Goal: Book appointment/travel/reservation

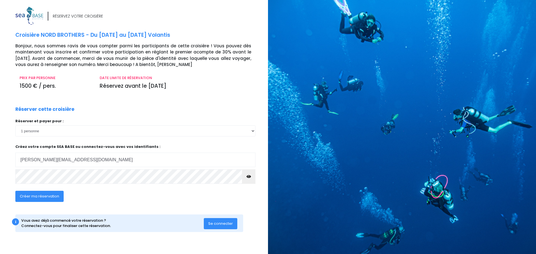
type input "[PERSON_NAME][EMAIL_ADDRESS][DOMAIN_NAME]"
click at [52, 201] on button "Créer ma réservation" at bounding box center [39, 196] width 48 height 11
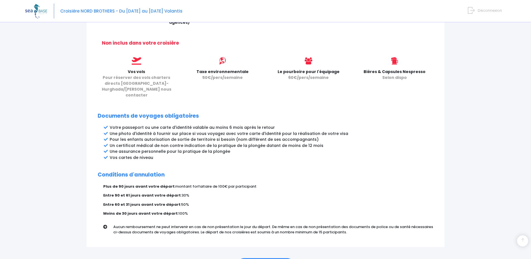
scroll to position [245, 0]
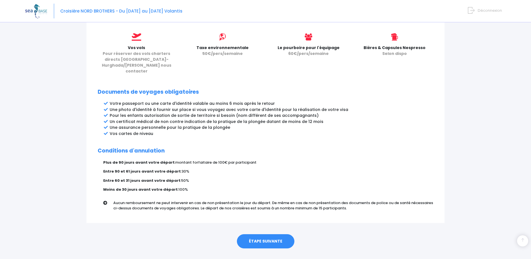
click at [267, 234] on link "ÉTAPE SUIVANTE" at bounding box center [265, 241] width 57 height 15
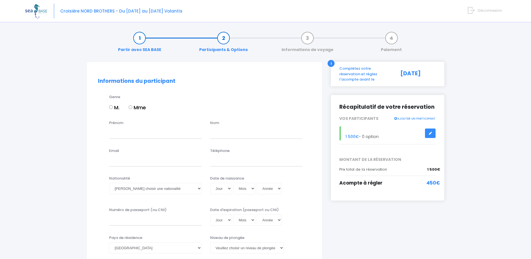
click at [109, 106] on input "M." at bounding box center [111, 107] width 4 height 4
radio input "true"
click at [122, 130] on input "Prénom" at bounding box center [155, 132] width 93 height 11
type input "Florian"
type input "Bergounhoux"
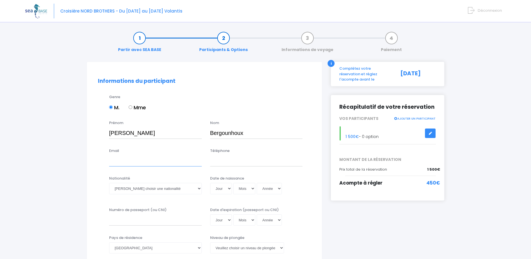
type input "florian.bergounhoux@gmail.com"
click at [233, 160] on input "Téléphone" at bounding box center [256, 160] width 93 height 11
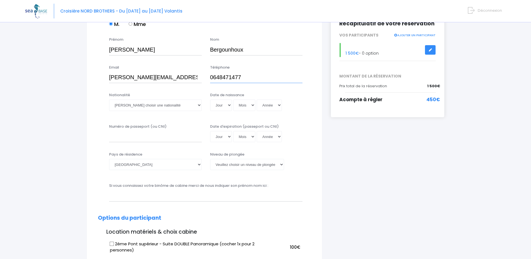
scroll to position [85, 0]
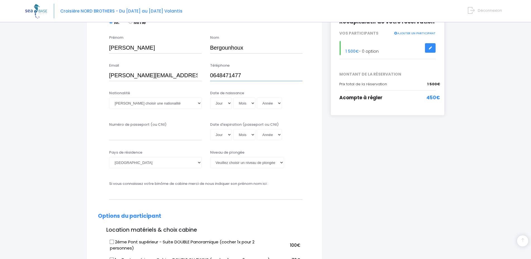
type input "0648471477"
click at [109, 98] on select "Veuillez choisir une nationalité Afghane Albanaise Algerienne Allemande America…" at bounding box center [155, 103] width 93 height 11
select select "Française"
click option "Française" at bounding box center [0, 0] width 0 height 0
click at [210, 98] on select "Jour 01 02 03 04 05 06 07 08 09 10 11 12 13 14 15 16 17 18 19 20 21 22 23 24 25…" at bounding box center [221, 103] width 22 height 11
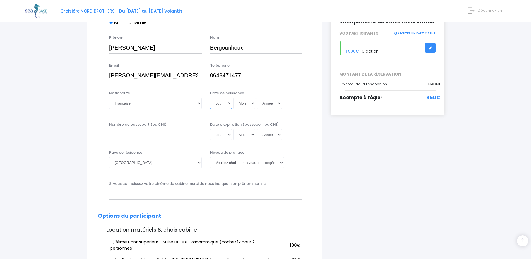
select select "17"
click option "17" at bounding box center [0, 0] width 0 height 0
click at [233, 98] on select "Mois 01 02 03 04 05 06 07 08 09 10 11 12" at bounding box center [244, 103] width 22 height 11
select select "07"
click option "07" at bounding box center [0, 0] width 0 height 0
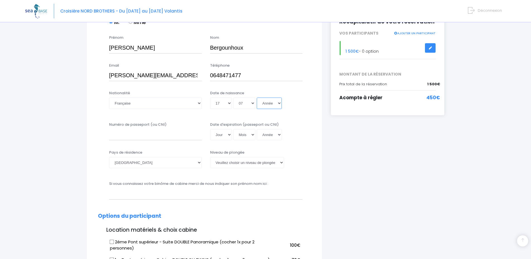
click at [257, 98] on select "Année 2045 2044 2043 2042 2041 2040 2039 2038 2037 2036 2035 2034 2033 2032 203…" at bounding box center [269, 103] width 25 height 11
select select "1985"
click option "1985" at bounding box center [0, 0] width 0 height 0
type input "1985-07-17"
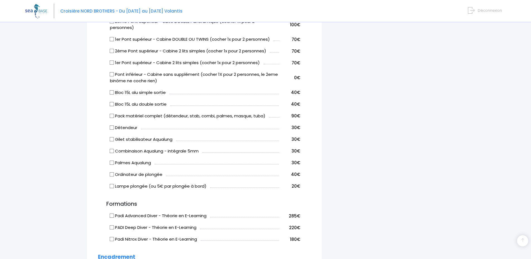
scroll to position [313, 0]
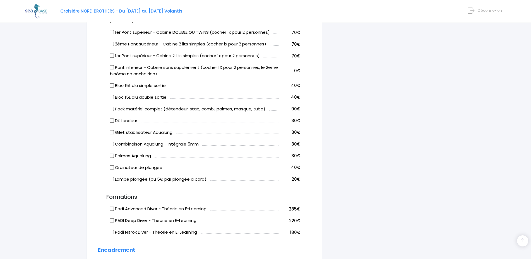
click at [114, 98] on input "Bloc 15L alu double sortie" at bounding box center [112, 97] width 4 height 4
checkbox input "true"
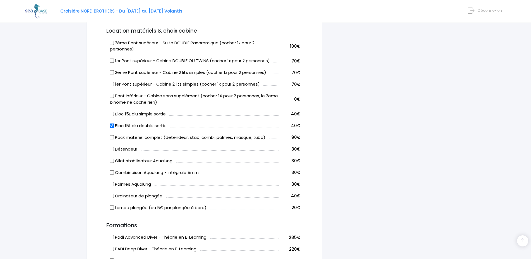
scroll to position [256, 0]
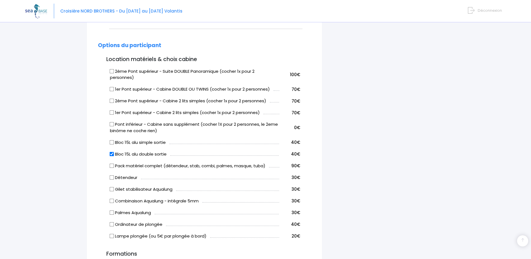
click at [114, 70] on input "2ème Pont supérieur - Suite DOUBLE Panoramique (cocher 1x pour 2 personnes)" at bounding box center [112, 71] width 4 height 4
checkbox input "true"
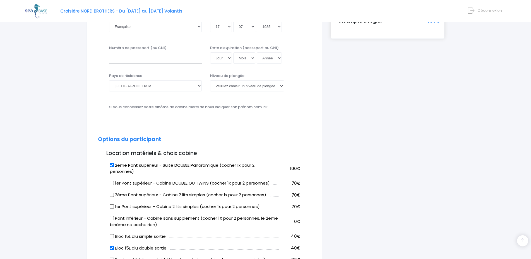
scroll to position [114, 0]
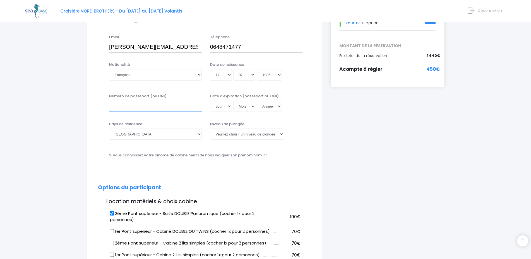
click at [139, 103] on input "Numéro de passeport (ou CNI)" at bounding box center [155, 106] width 93 height 11
type input "HRGB8PD54"
click at [210, 101] on select "Jour 01 02 03 04 05 06 07 08 09 10 11 12 13 14 15 16 17 18 19 20 21 22 23 24 25…" at bounding box center [221, 106] width 22 height 11
select select "16"
click option "16" at bounding box center [0, 0] width 0 height 0
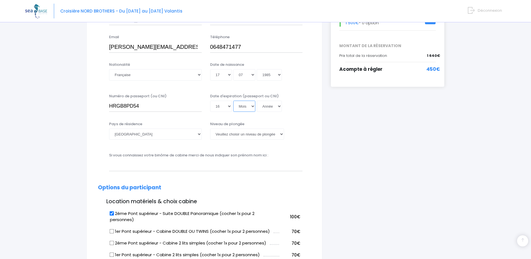
click at [233, 101] on select "Mois 01 02 03 04 05 06 07 08 09 10 11 12" at bounding box center [244, 106] width 22 height 11
select select "02"
click option "02" at bounding box center [0, 0] width 0 height 0
click at [257, 101] on select "Année 2045 2044 2043 2042 2041 2040 2039 2038 2037 2036 2035 2034 2033 2032 203…" at bounding box center [269, 106] width 25 height 11
select select "2035"
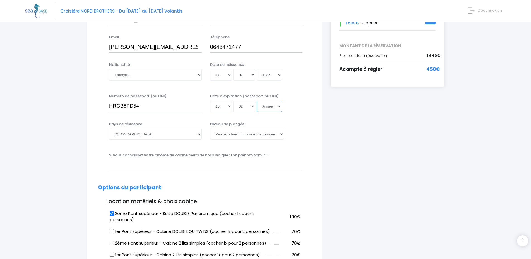
click option "2035" at bounding box center [0, 0] width 0 height 0
type input "2035-02-16"
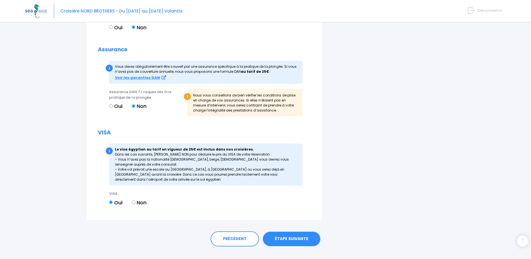
scroll to position [595, 0]
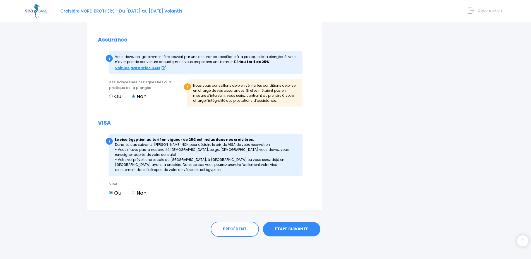
click at [287, 227] on link "ÉTAPE SUIVANTE" at bounding box center [291, 229] width 57 height 15
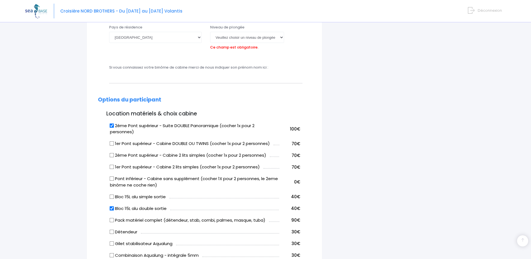
scroll to position [187, 0]
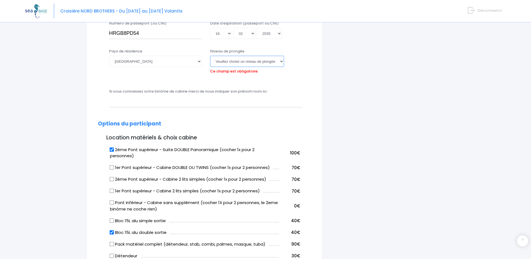
click at [210, 56] on select "Veuillez choisir un niveau de plongée Non plongeur Junior OW diver Adventure OW…" at bounding box center [247, 61] width 74 height 11
select select "N4"
click option "N4" at bounding box center [0, 0] width 0 height 0
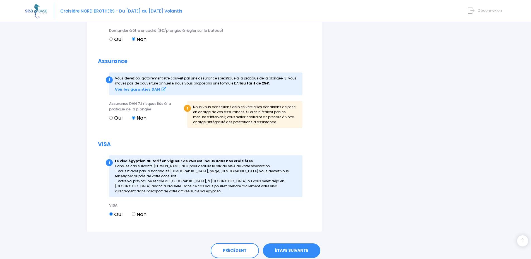
scroll to position [595, 0]
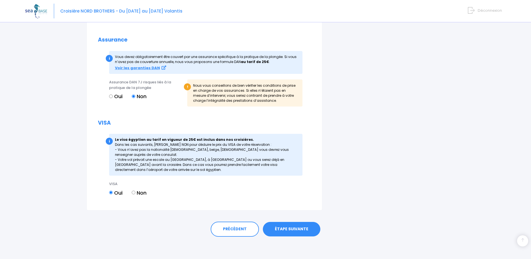
click at [301, 228] on link "ÉTAPE SUIVANTE" at bounding box center [291, 229] width 57 height 15
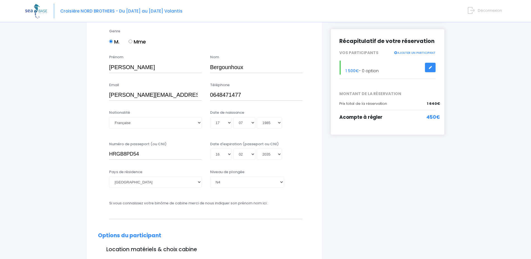
scroll to position [85, 0]
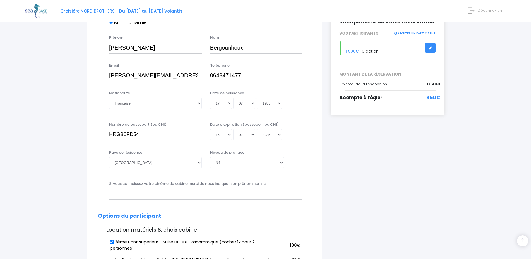
click at [158, 201] on div "Si vous connaissez votre binôme de cabine merci de nous indiquer son prénom nom…" at bounding box center [204, 192] width 221 height 22
click at [160, 197] on input "text" at bounding box center [205, 193] width 193 height 11
click at [162, 196] on input "THOMAS BAUCHER MICHAEL BRONDEAU" at bounding box center [205, 193] width 193 height 11
type input "THOMAS BAUCHER et MICHAEL BRONDEAU"
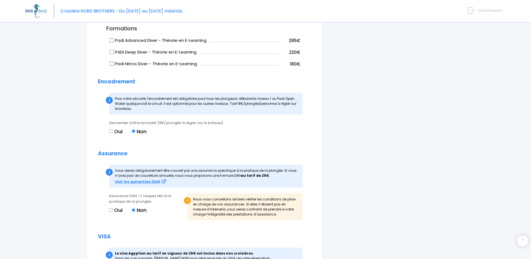
scroll to position [595, 0]
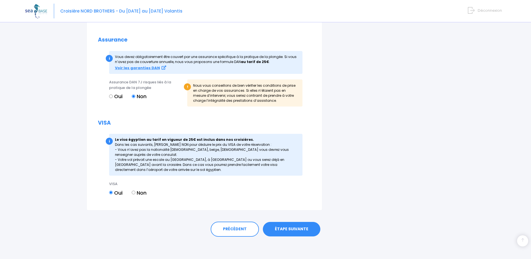
click at [295, 230] on link "ÉTAPE SUIVANTE" at bounding box center [291, 229] width 57 height 15
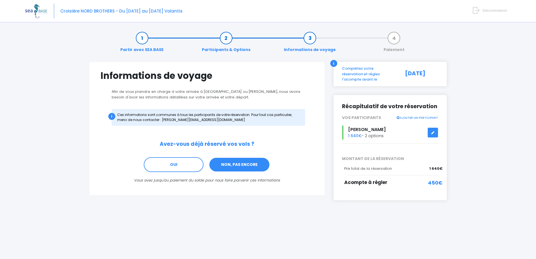
click at [234, 170] on link "NON, PAS ENCORE" at bounding box center [239, 164] width 61 height 15
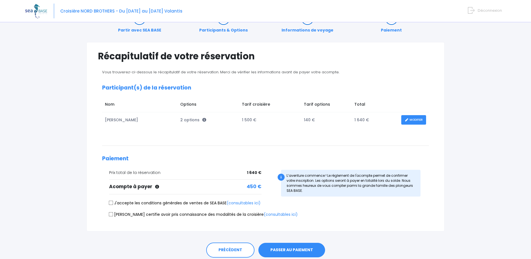
scroll to position [41, 0]
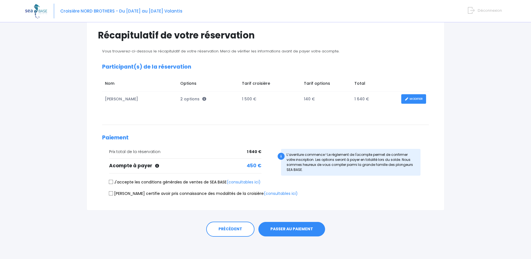
click at [111, 182] on input "J'accepte les conditions générales de ventes de SEA BASE (consultables ici)" at bounding box center [111, 182] width 4 height 4
checkbox input "true"
click at [111, 191] on input "[PERSON_NAME] certifie avoir pris connaissance des modalités de la croisière (c…" at bounding box center [111, 193] width 4 height 4
checkbox input "true"
click at [297, 230] on button "PASSER AU PAIEMENT" at bounding box center [291, 229] width 67 height 15
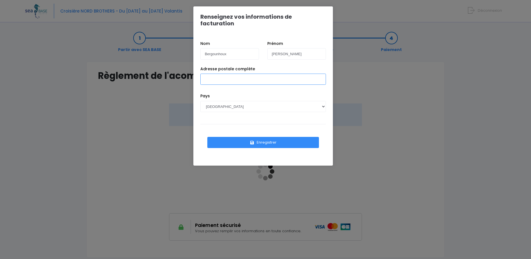
click at [240, 74] on input "Adresse postale complète" at bounding box center [263, 79] width 126 height 11
type input "36 RUE DES ALOUETTES"
click at [273, 137] on button "Enregistrer" at bounding box center [263, 142] width 112 height 11
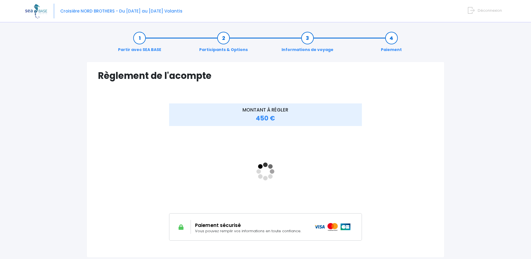
click at [490, 12] on span "Déconnexion" at bounding box center [490, 10] width 24 height 5
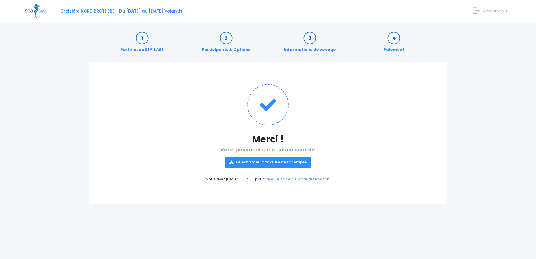
click at [292, 160] on link "Télécharger la facture de l'acompte" at bounding box center [268, 162] width 86 height 11
click at [438, 240] on div "Partir avec SEA BASE Participants & Options Informations de voyage Paiement Mer…" at bounding box center [267, 142] width 485 height 233
click at [402, 230] on div "Partir avec SEA BASE Participants & Options Informations de voyage Paiement Mer…" at bounding box center [267, 142] width 485 height 233
click at [5, 102] on div "Notre plateforme de réservation n'est pas compatible avec votre appareil. Veuil…" at bounding box center [268, 129] width 536 height 259
click at [288, 180] on link "payer le solde de votre réservation" at bounding box center [297, 179] width 66 height 5
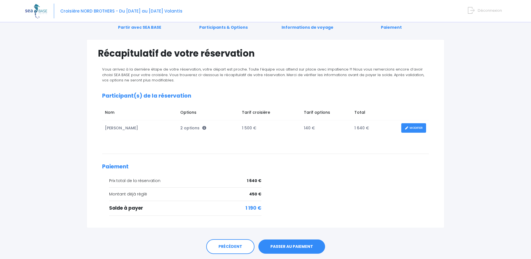
scroll to position [40, 0]
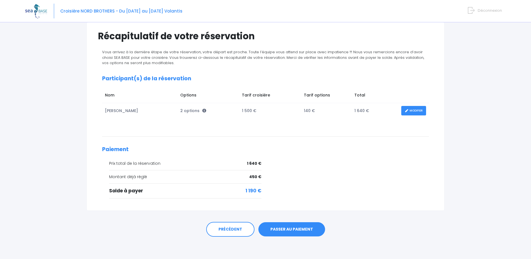
click at [63, 83] on div "Partir avec SEA BASE Participants & Options Informations de voyage Paiement Réc…" at bounding box center [265, 122] width 481 height 273
click at [34, 9] on img at bounding box center [36, 11] width 22 height 14
click at [93, 11] on span "Croisière NORD BROTHERS - Du [DATE] au [DATE] Volantis" at bounding box center [121, 11] width 122 height 6
